Goal: Transaction & Acquisition: Subscribe to service/newsletter

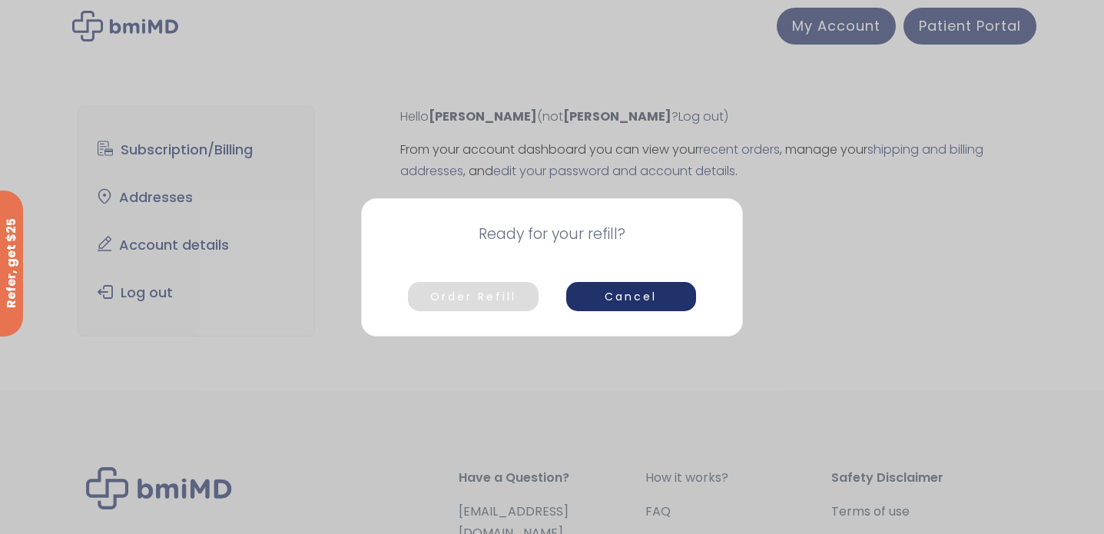
click at [480, 297] on button "Order Refill" at bounding box center [473, 296] width 130 height 29
click at [474, 287] on button "Order Refill" at bounding box center [473, 296] width 130 height 29
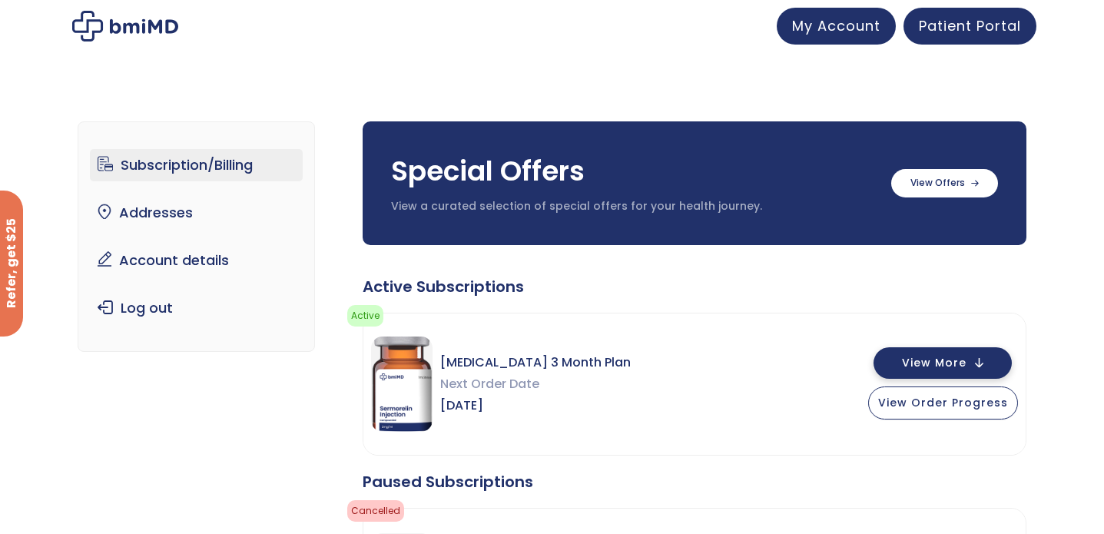
click at [930, 367] on span "View More" at bounding box center [934, 363] width 65 height 10
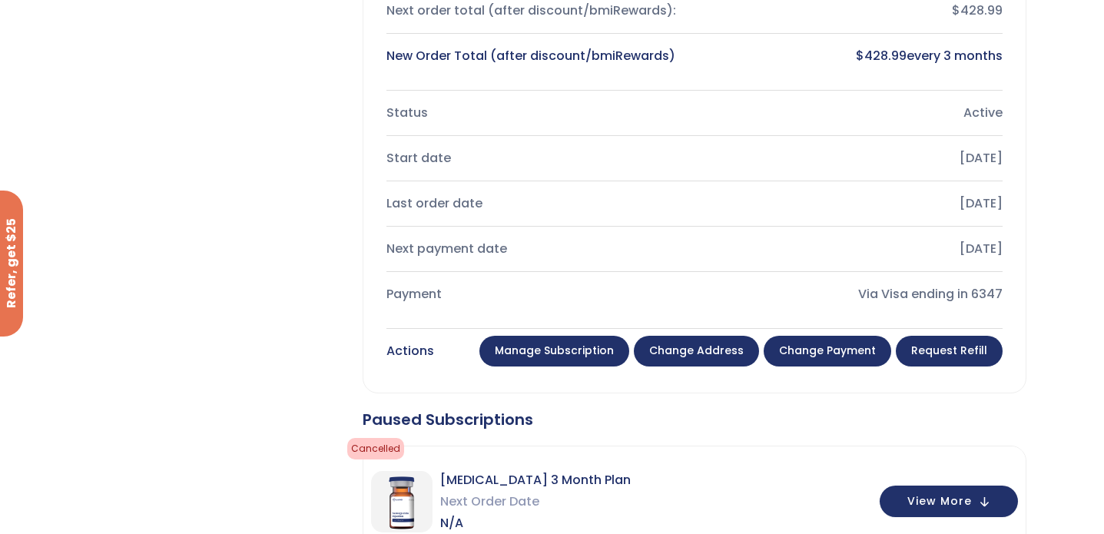
scroll to position [596, 0]
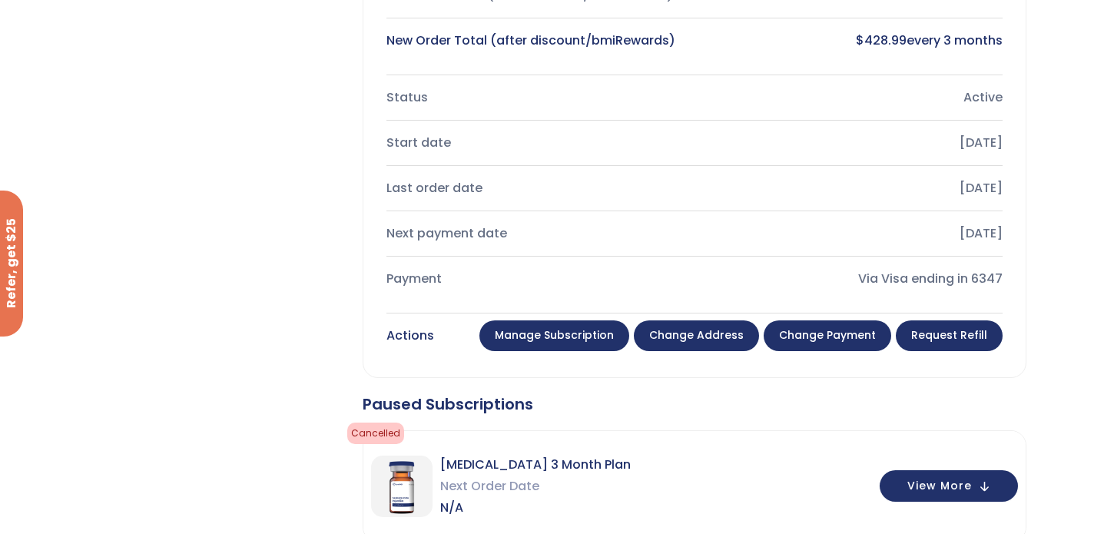
click at [565, 337] on link "Manage Subscription" at bounding box center [555, 335] width 150 height 31
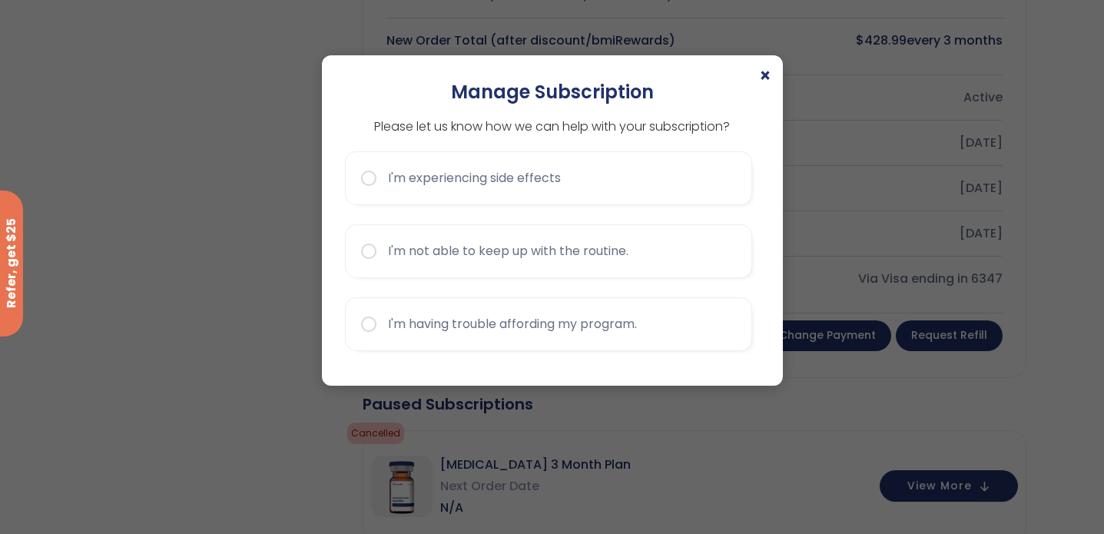
click at [769, 75] on span "×" at bounding box center [765, 76] width 12 height 18
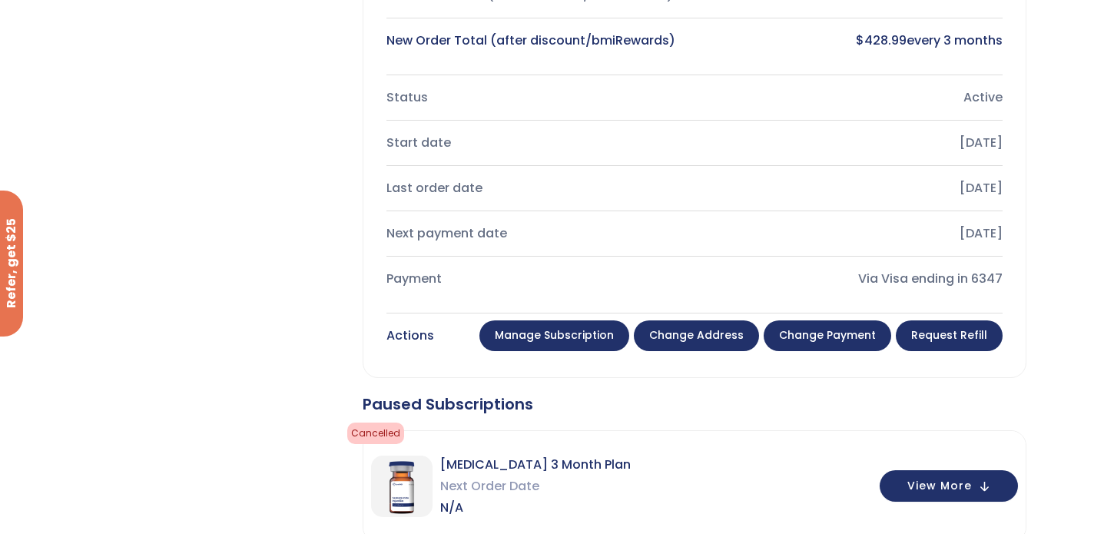
click at [949, 332] on link "Request Refill" at bounding box center [949, 335] width 107 height 31
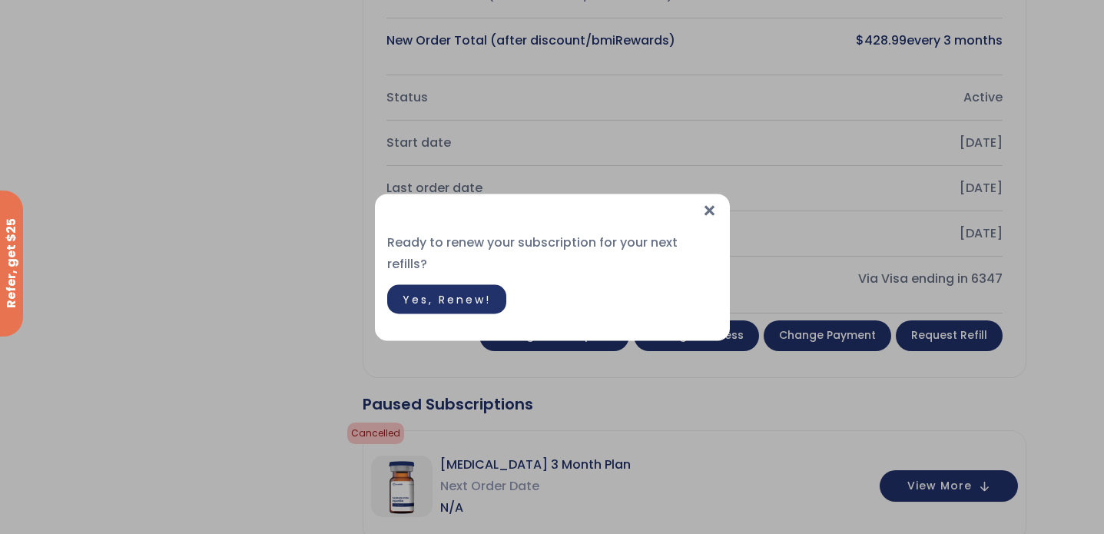
click at [444, 291] on span "Yes, Renew!" at bounding box center [447, 298] width 88 height 15
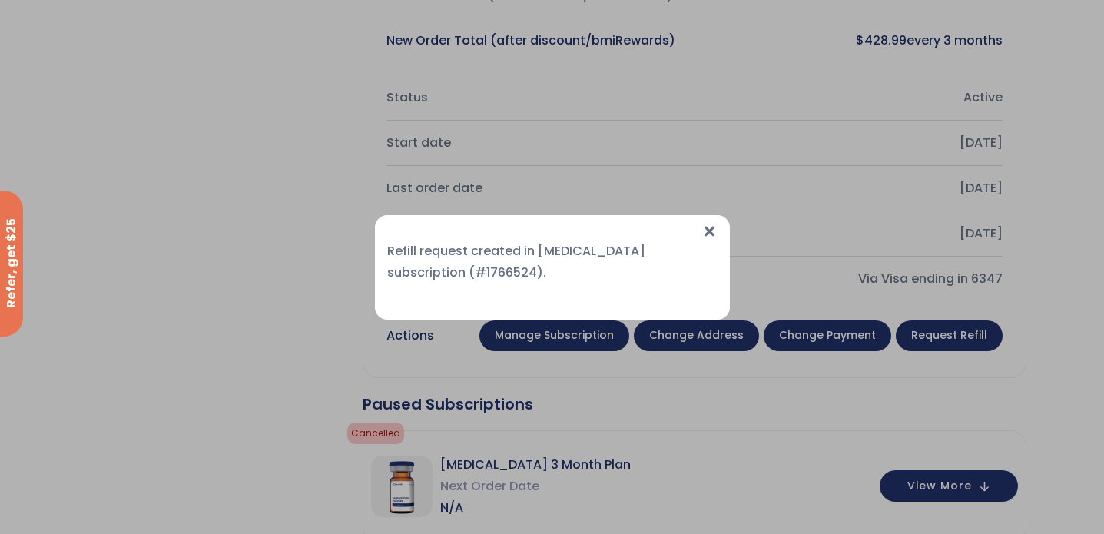
click at [709, 231] on span "×" at bounding box center [710, 231] width 16 height 33
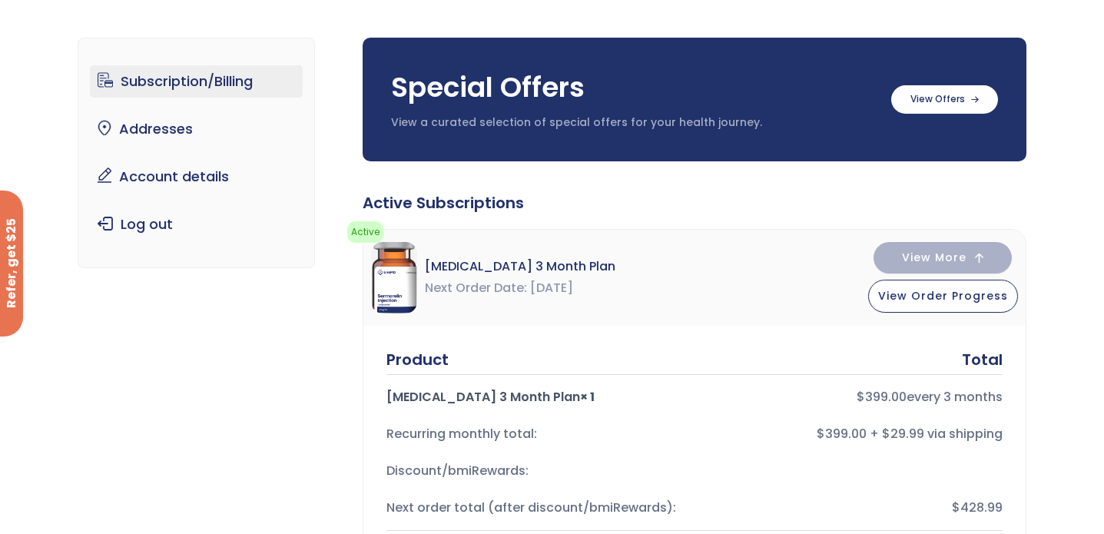
scroll to position [80, 0]
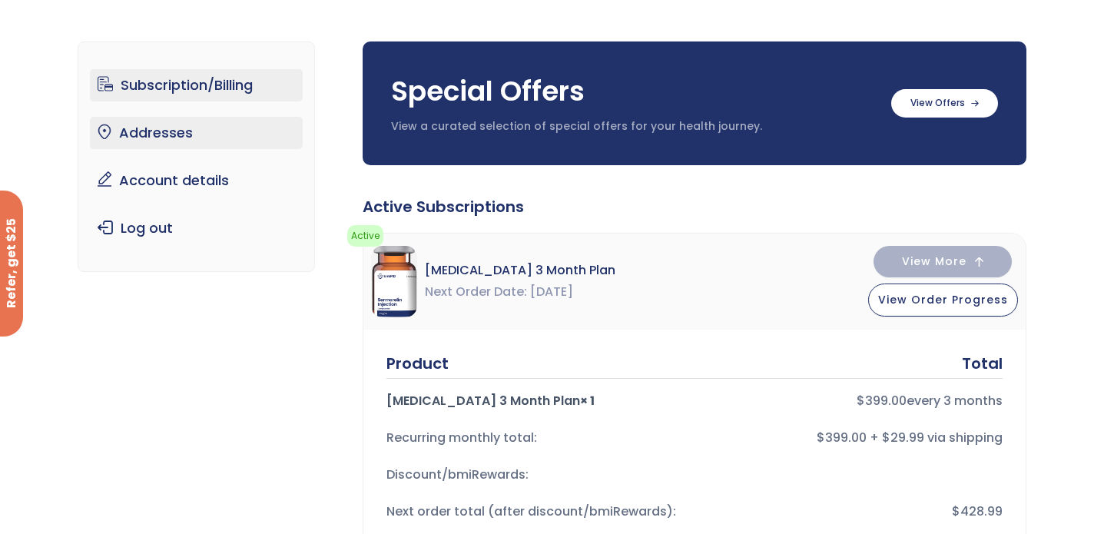
click at [175, 131] on link "Addresses" at bounding box center [196, 133] width 213 height 32
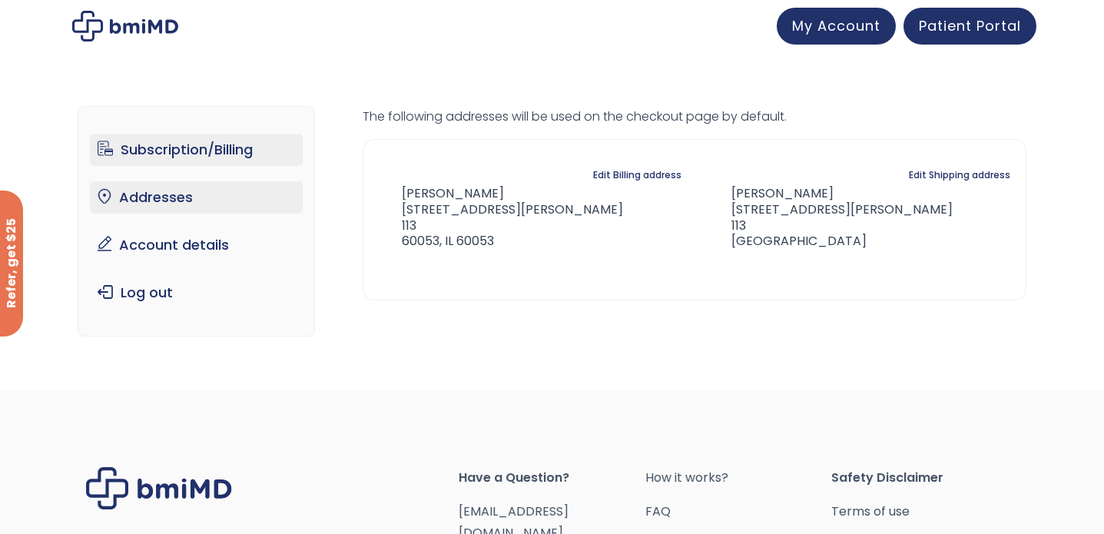
click at [169, 148] on link "Subscription/Billing" at bounding box center [196, 150] width 213 height 32
click at [201, 148] on link "Subscription/Billing" at bounding box center [196, 150] width 213 height 32
click at [198, 141] on link "Subscription/Billing" at bounding box center [196, 150] width 213 height 32
click at [115, 145] on link "Subscription/Billing" at bounding box center [196, 150] width 213 height 32
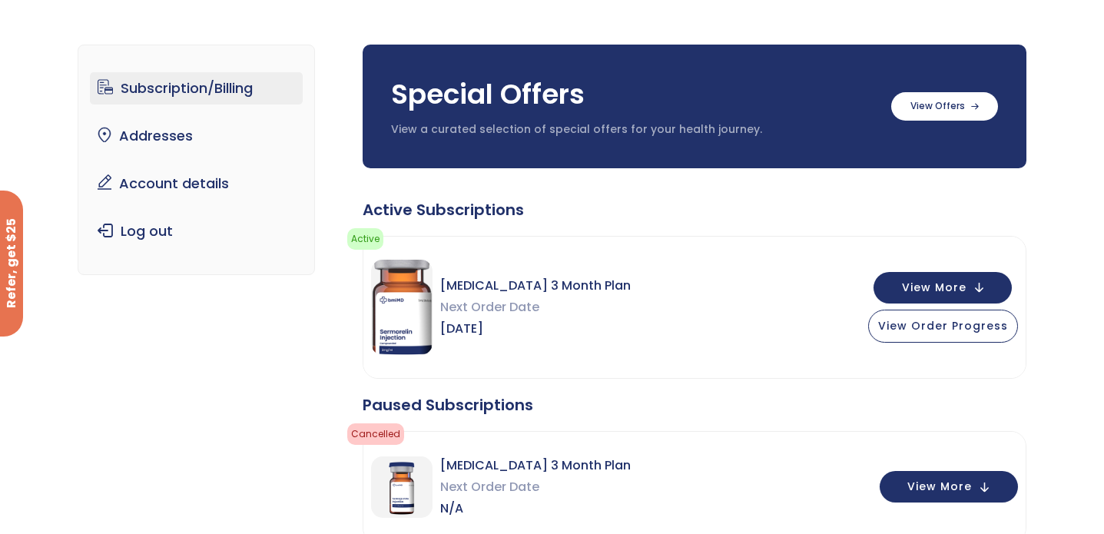
scroll to position [83, 0]
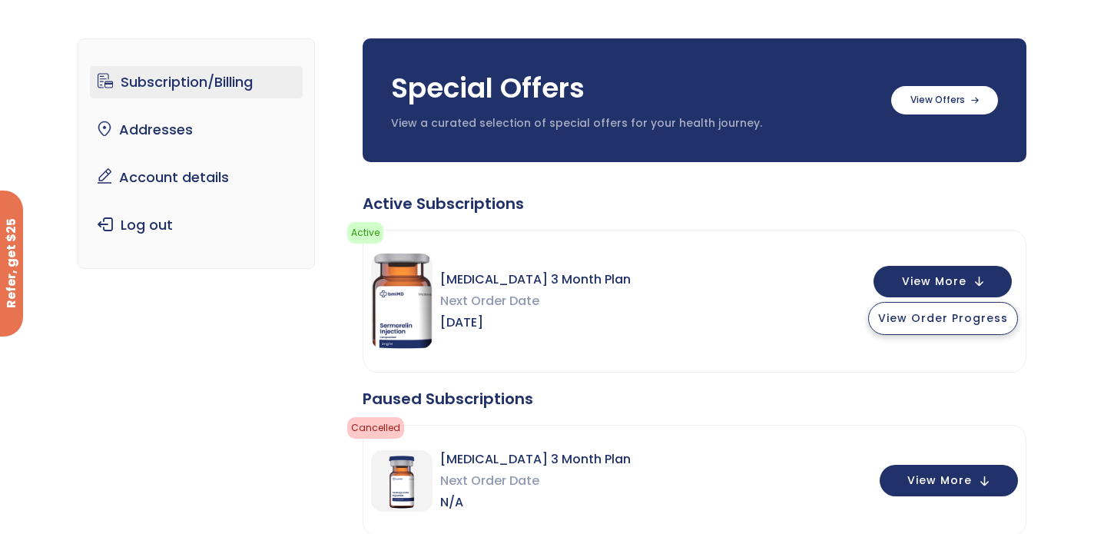
click at [947, 321] on span "View Order Progress" at bounding box center [943, 317] width 130 height 15
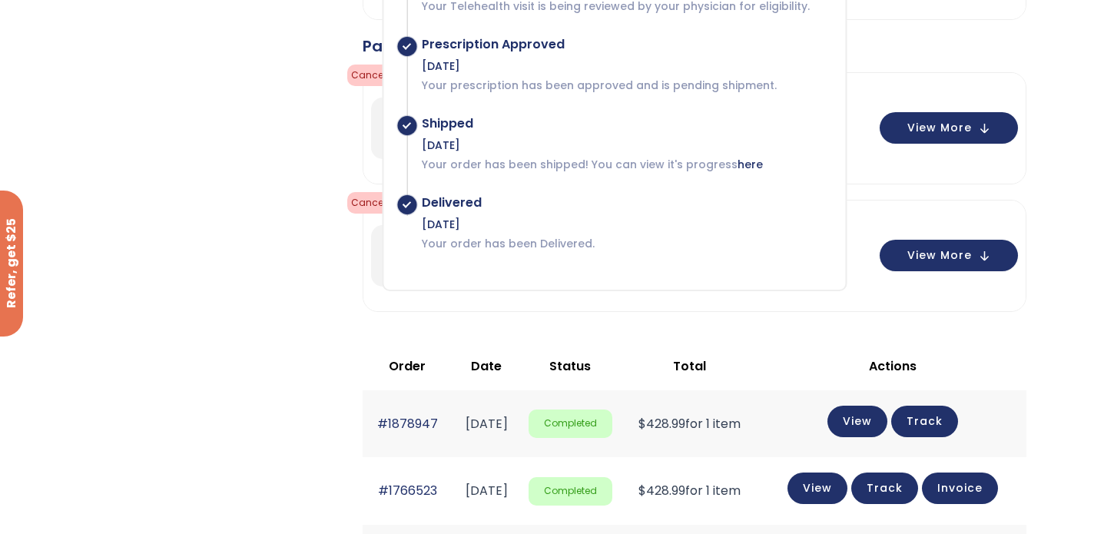
scroll to position [453, 0]
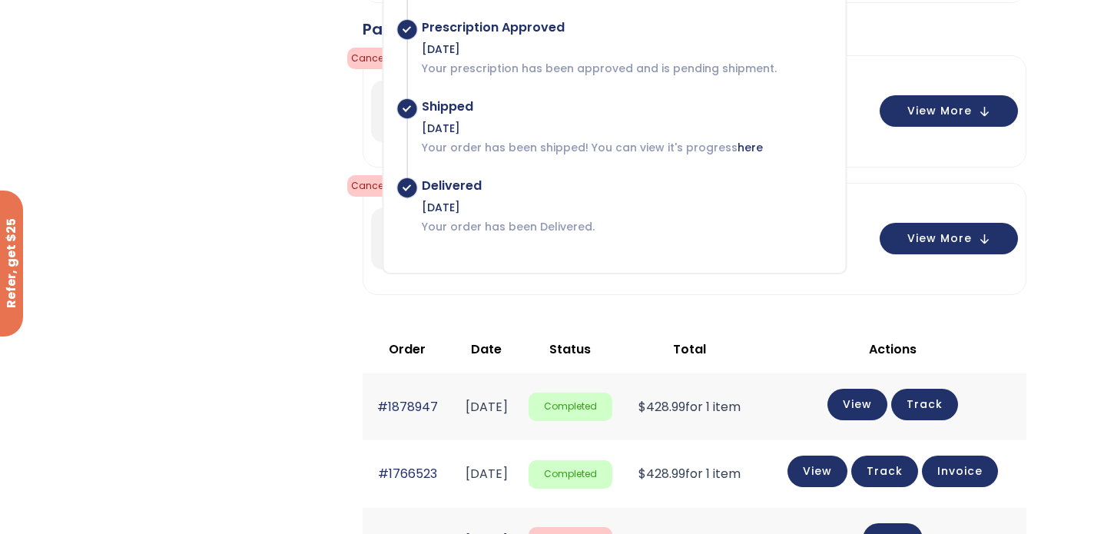
click at [257, 246] on div "Subscription/Billing bmiRewards Addresses Account details Submit a Review Log o…" at bounding box center [552, 296] width 949 height 1316
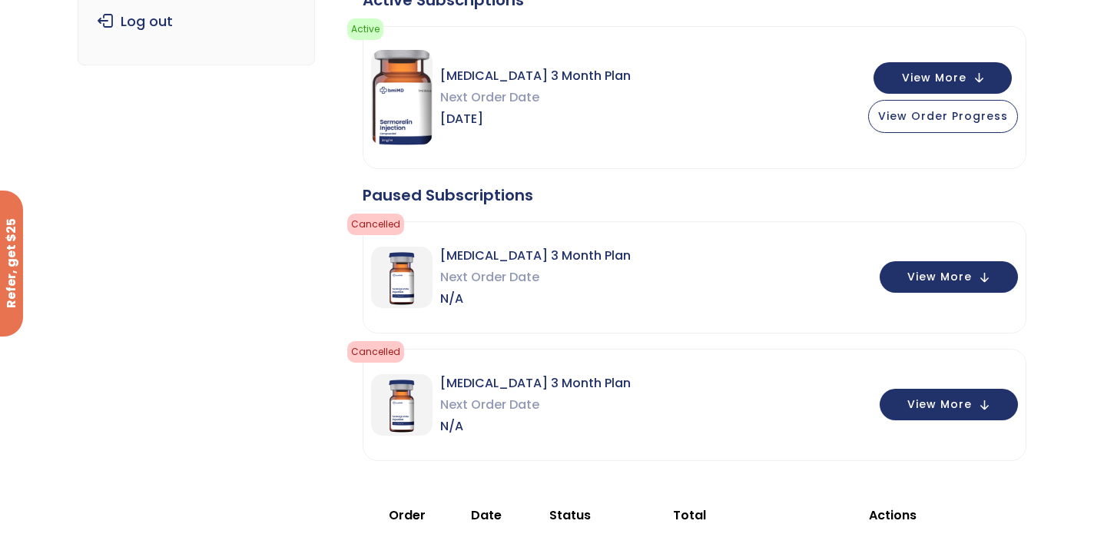
scroll to position [222, 0]
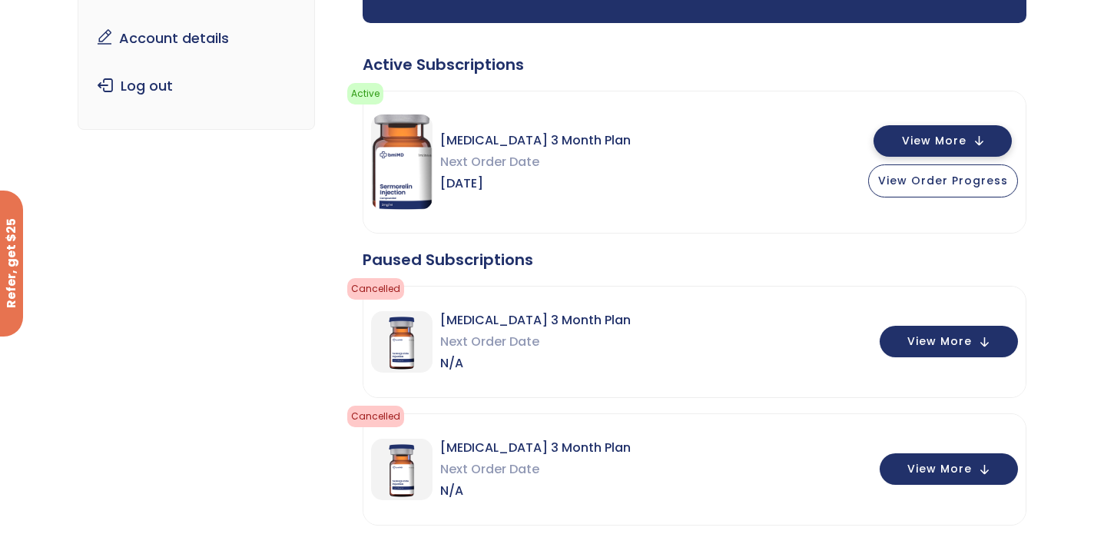
click at [974, 144] on button "View More" at bounding box center [943, 141] width 138 height 32
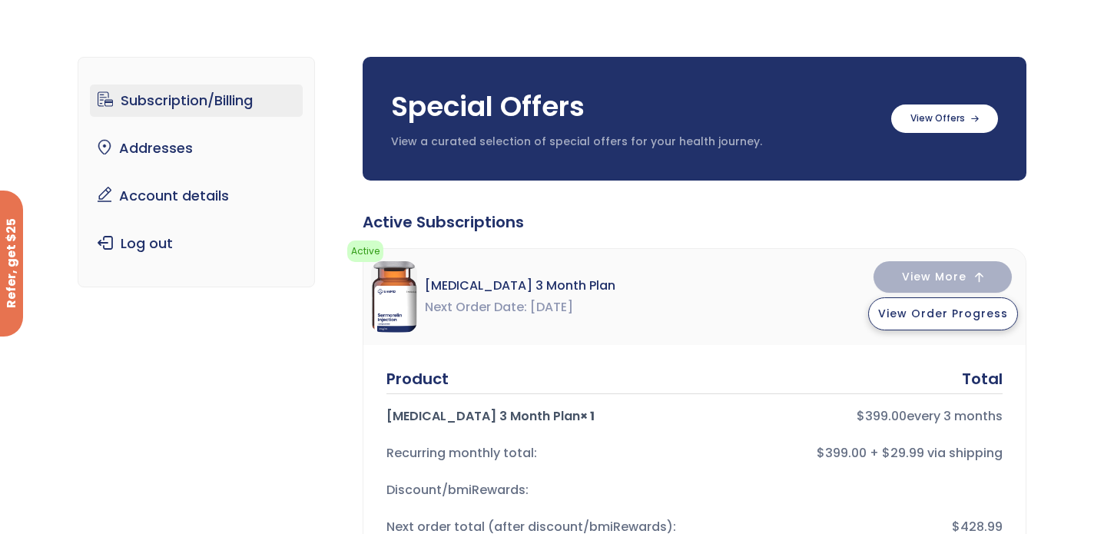
scroll to position [0, 0]
